Goal: Task Accomplishment & Management: Manage account settings

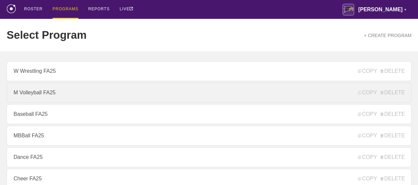
click at [43, 94] on link "M Volleyball FA25" at bounding box center [209, 93] width 404 height 20
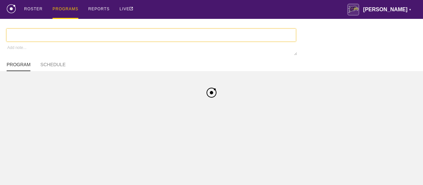
click at [199, 4] on div "ROSTER PROGRAMS REPORTS LIVE [PERSON_NAME] ▼ [PERSON_NAME][EMAIL_ADDRESS][PERSO…" at bounding box center [211, 9] width 409 height 19
type textarea "x"
type input "M Volleyball FA25"
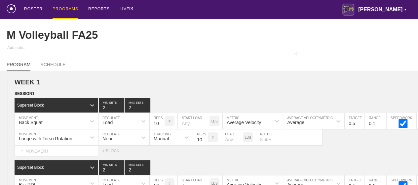
click at [276, 14] on div "ROSTER PROGRAMS REPORTS LIVE [PERSON_NAME] ▼ [PERSON_NAME][EMAIL_ADDRESS][PERSO…" at bounding box center [209, 9] width 404 height 19
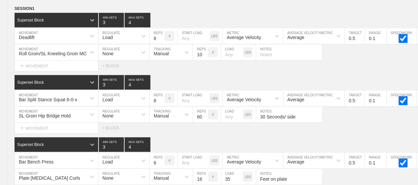
scroll to position [3490, 0]
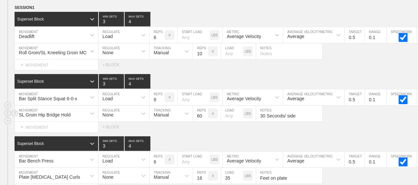
click at [225, 111] on input "number" at bounding box center [232, 113] width 22 height 16
type input "5"
click at [270, 64] on div "SESSION 1 Superset Block 3 MIN SETS 4 MAX SETS DUPLICATE INSERT MOVEMENT AFTER …" at bounding box center [209, 130] width 418 height 252
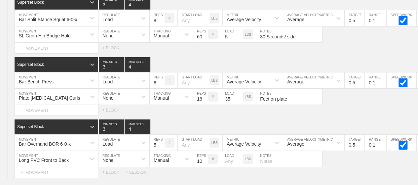
scroll to position [3569, 0]
